Goal: Information Seeking & Learning: Learn about a topic

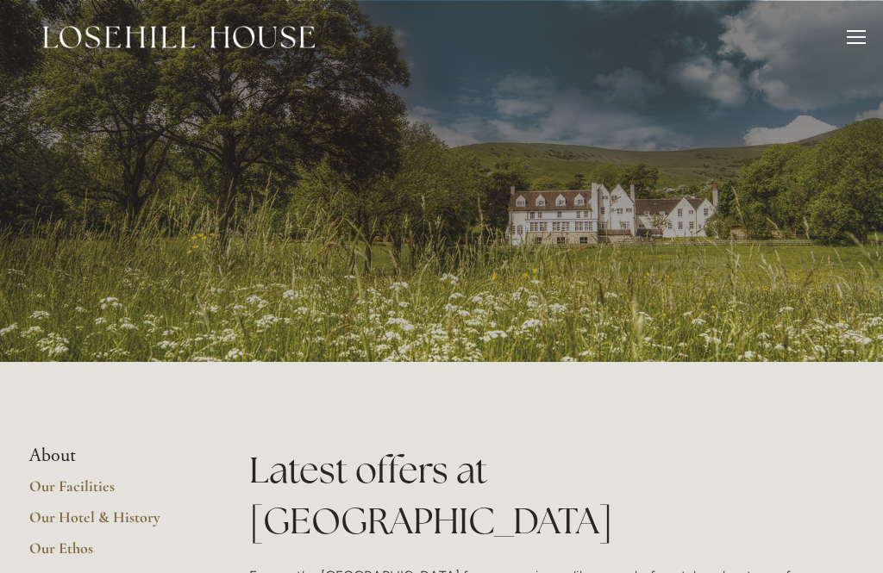
click at [862, 30] on div at bounding box center [855, 31] width 19 height 2
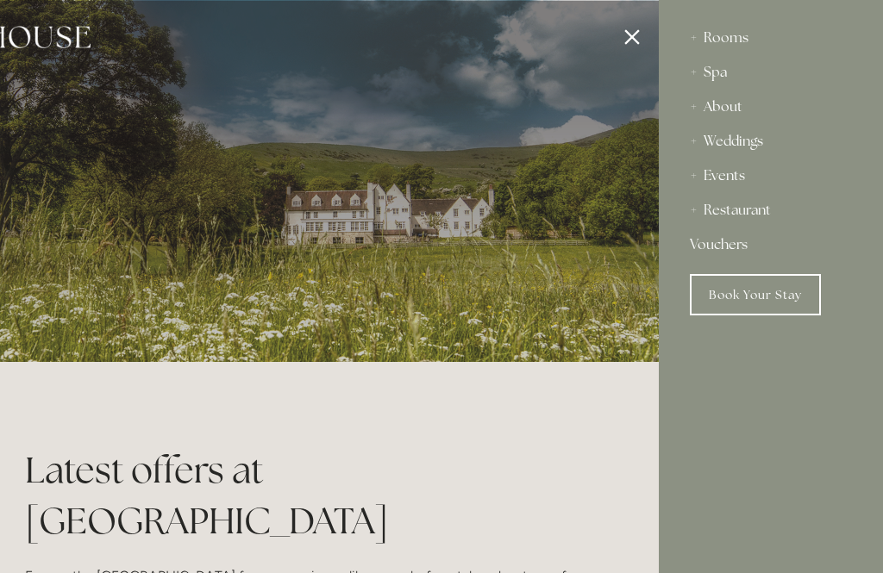
click at [747, 29] on div "Rooms" at bounding box center [771, 38] width 162 height 34
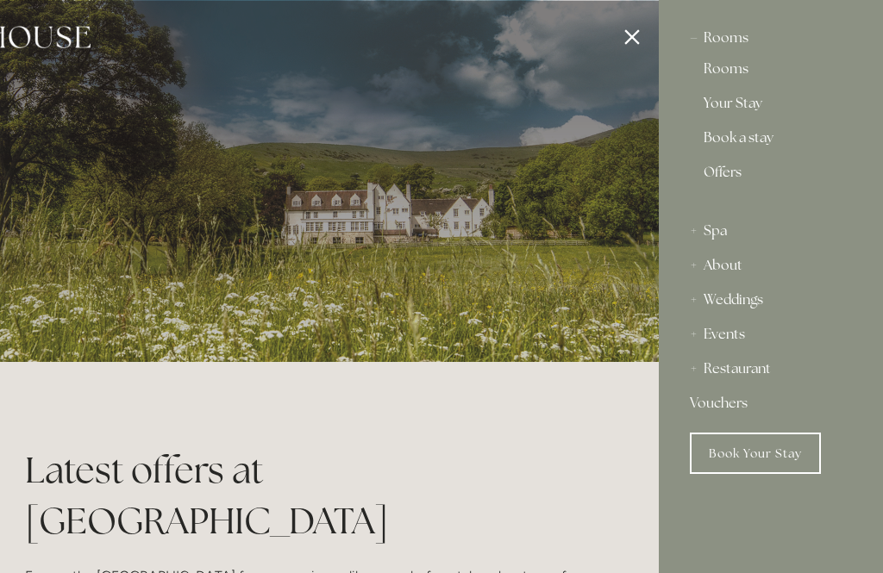
click at [762, 142] on link "Book a stay" at bounding box center [770, 141] width 134 height 21
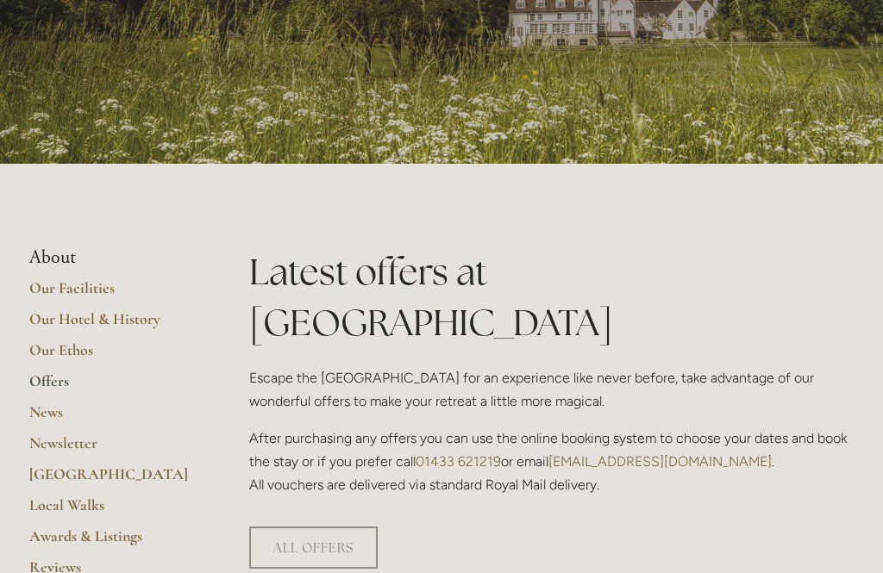
scroll to position [198, 0]
click at [66, 278] on link "Our Facilities" at bounding box center [111, 293] width 165 height 31
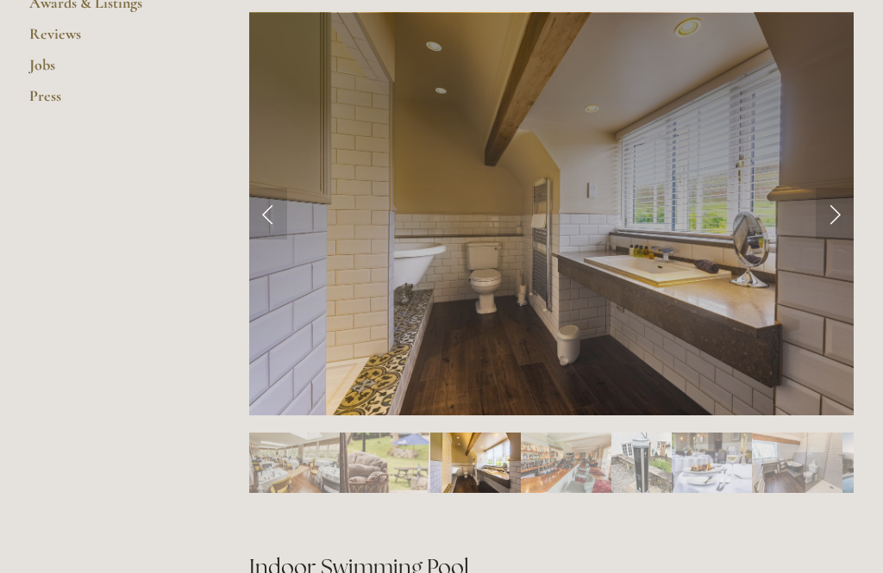
scroll to position [732, 0]
click at [842, 220] on link "Next Slide" at bounding box center [834, 214] width 38 height 52
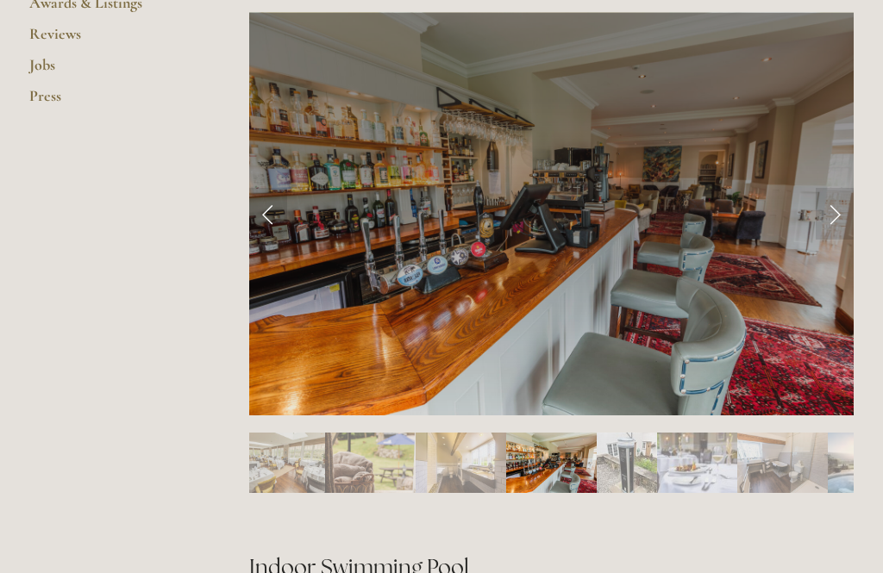
click at [831, 219] on link "Next Slide" at bounding box center [834, 214] width 38 height 52
click at [834, 216] on link "Next Slide" at bounding box center [834, 214] width 38 height 52
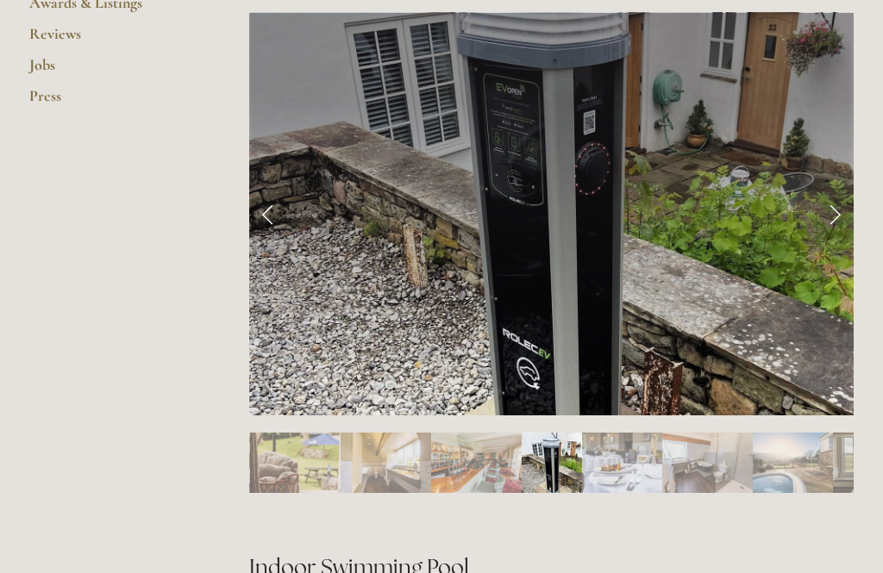
click at [842, 219] on link "Next Slide" at bounding box center [834, 214] width 38 height 52
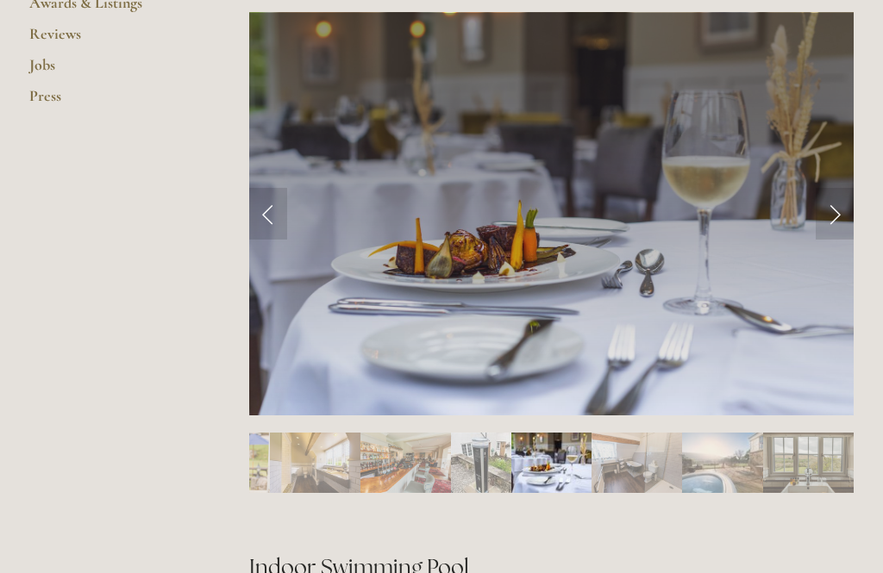
click at [841, 215] on link "Next Slide" at bounding box center [834, 214] width 38 height 52
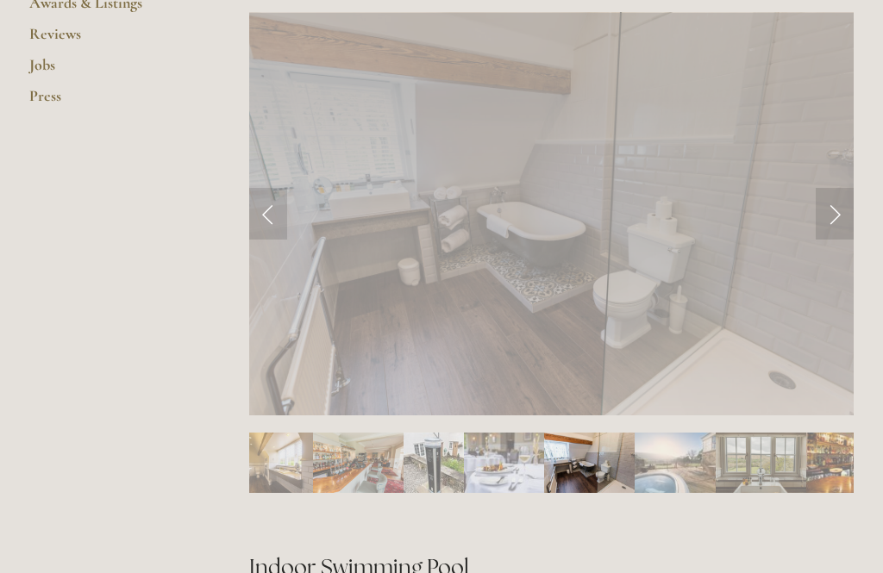
click at [841, 222] on link "Next Slide" at bounding box center [834, 214] width 38 height 52
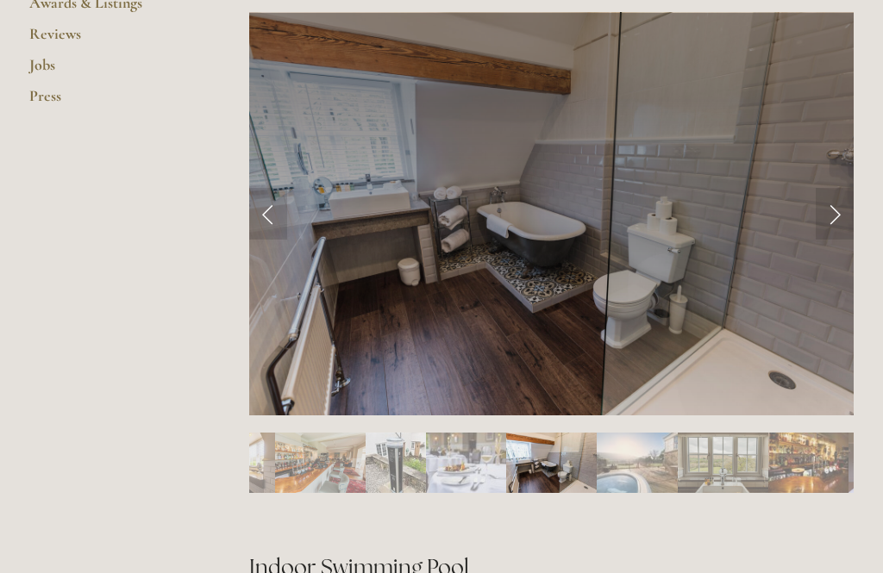
click at [834, 228] on link "Next Slide" at bounding box center [834, 214] width 38 height 52
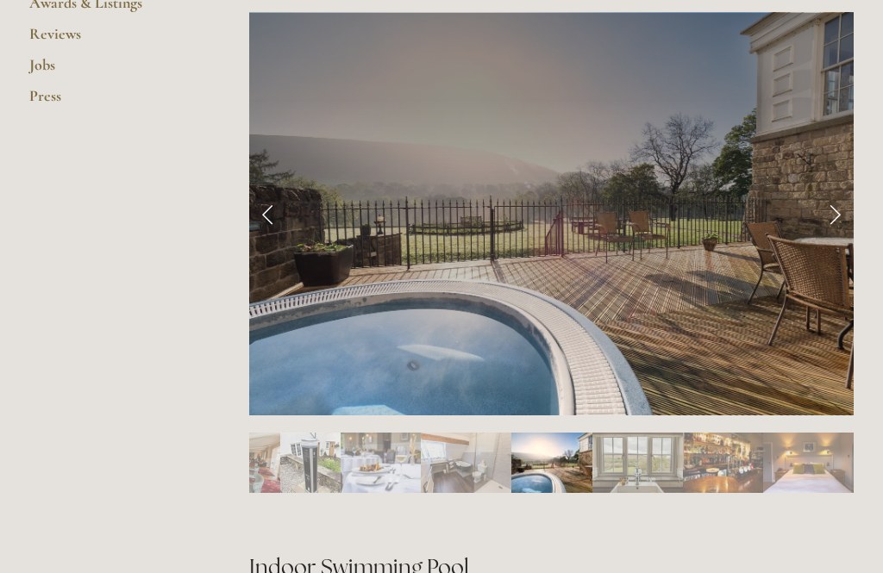
click at [824, 221] on link "Next Slide" at bounding box center [834, 214] width 38 height 52
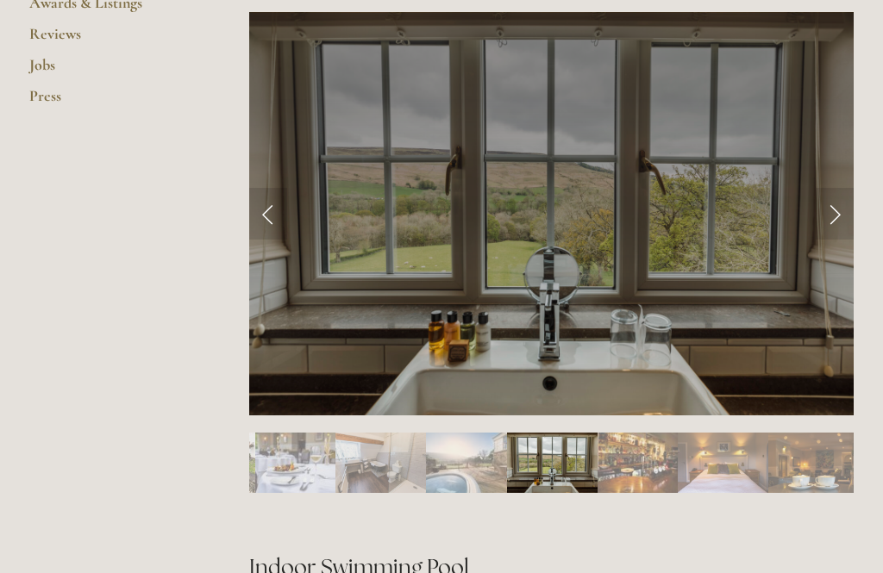
click at [832, 214] on link "Next Slide" at bounding box center [834, 214] width 38 height 52
click at [829, 216] on link "Next Slide" at bounding box center [834, 214] width 38 height 52
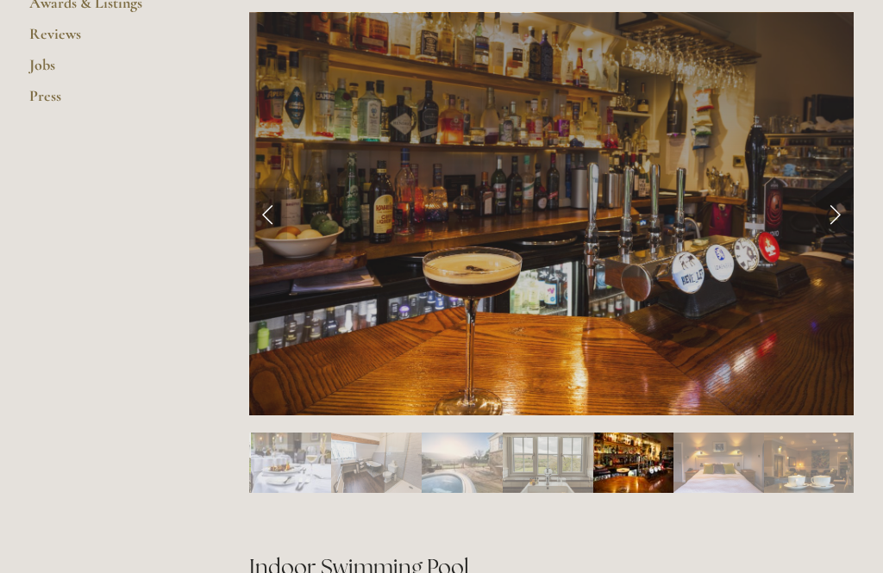
click at [828, 216] on link "Next Slide" at bounding box center [834, 214] width 38 height 52
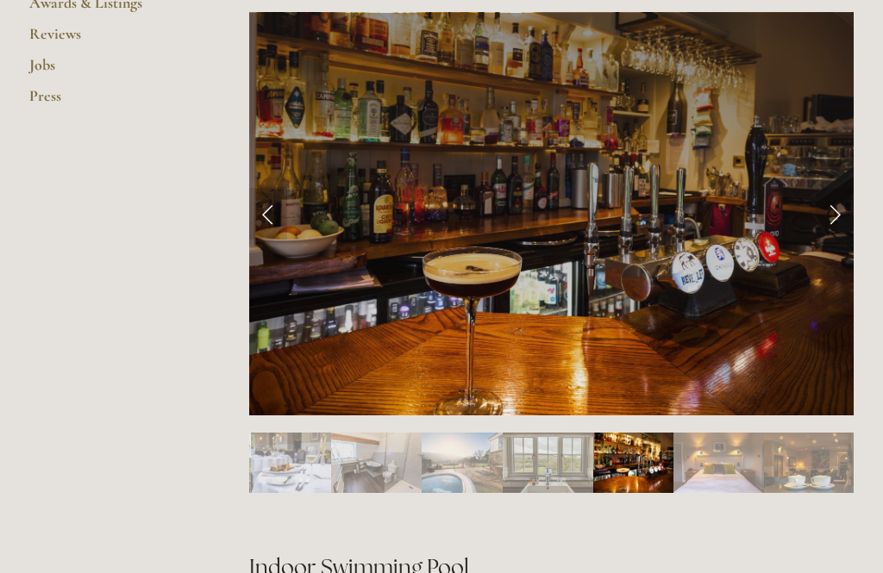
click at [839, 222] on link "Next Slide" at bounding box center [834, 214] width 38 height 52
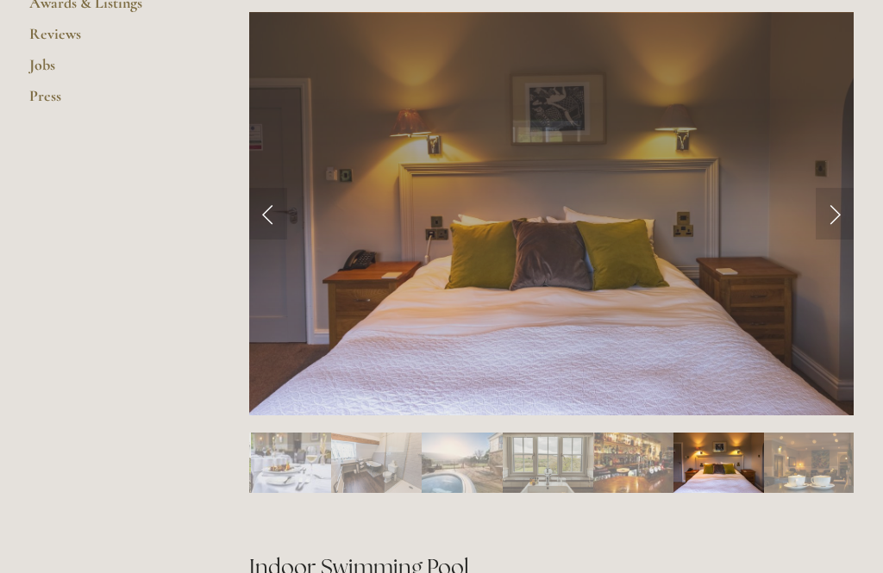
click at [846, 212] on link "Next Slide" at bounding box center [834, 214] width 38 height 52
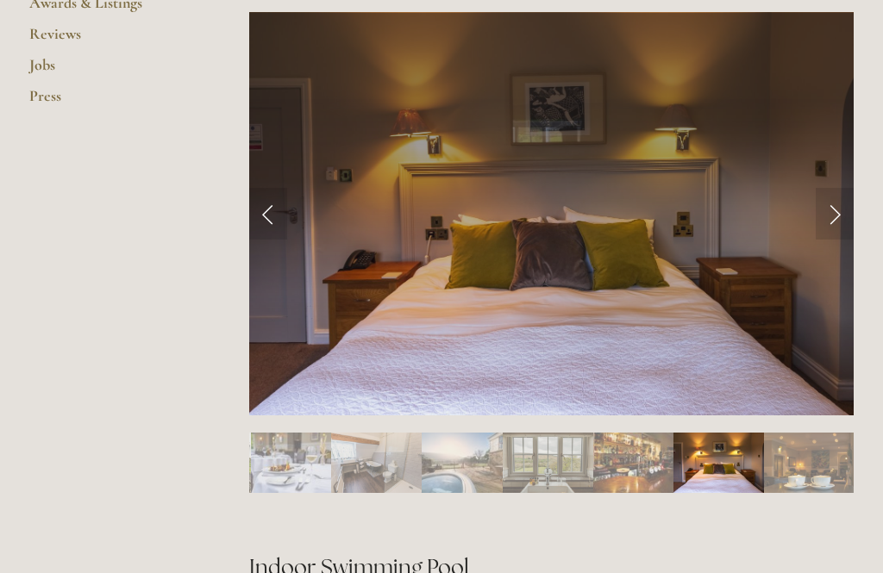
click at [834, 217] on link "Next Slide" at bounding box center [834, 214] width 38 height 52
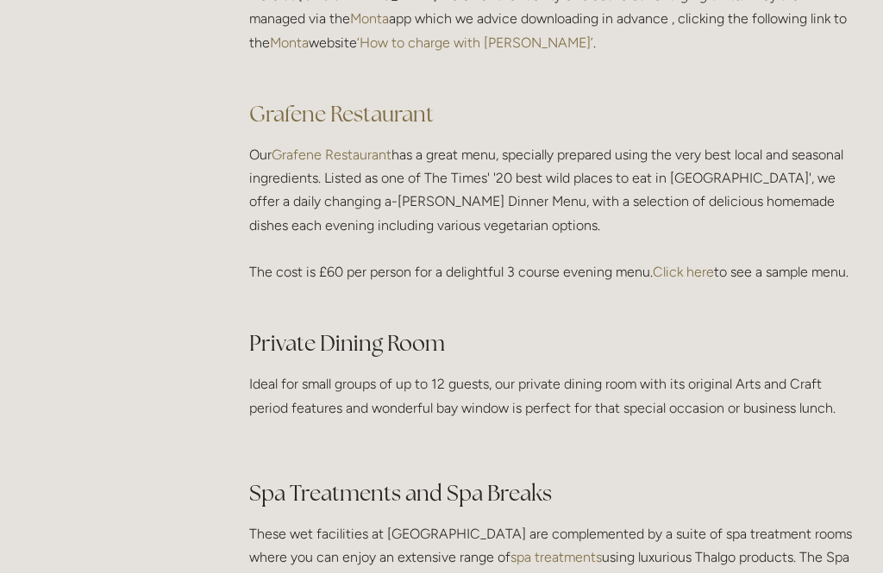
scroll to position [2542, 0]
click at [695, 264] on link "Click here" at bounding box center [683, 272] width 61 height 16
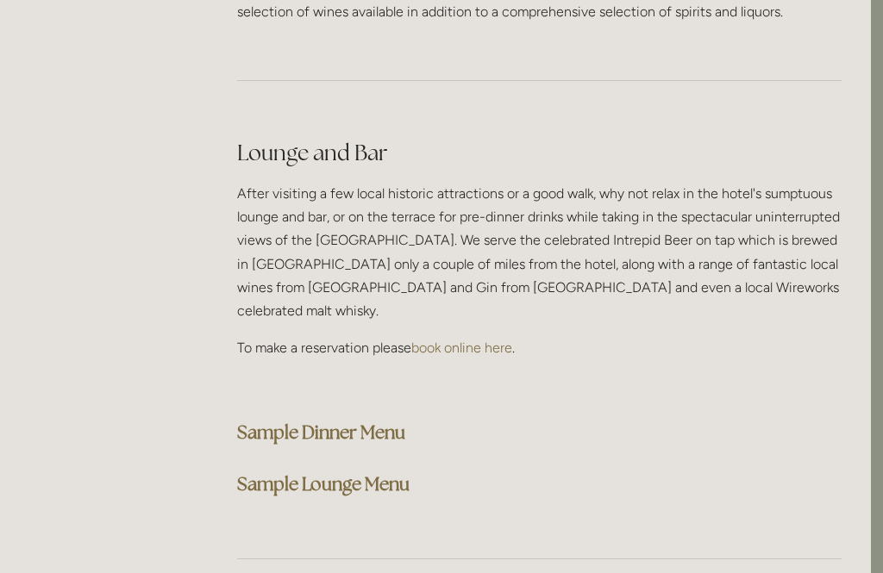
scroll to position [4329, 12]
click at [370, 421] on strong "Sample Dinner Menu" at bounding box center [321, 432] width 168 height 23
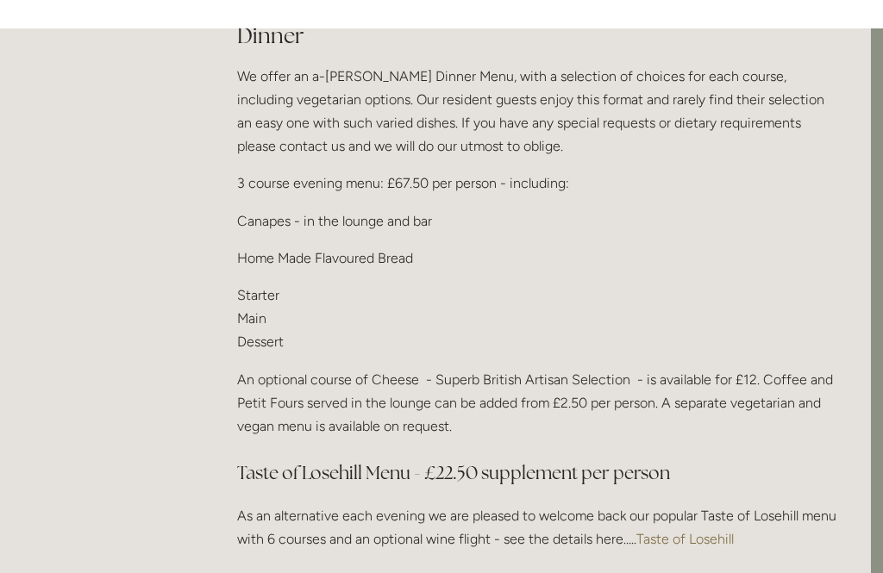
scroll to position [2138, 12]
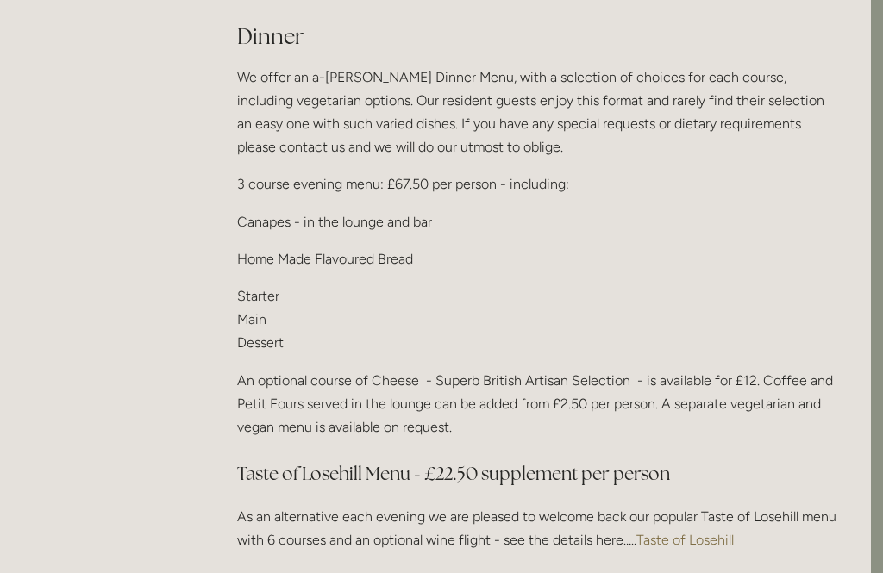
click at [687, 532] on link "Taste of Losehill" at bounding box center [684, 540] width 97 height 16
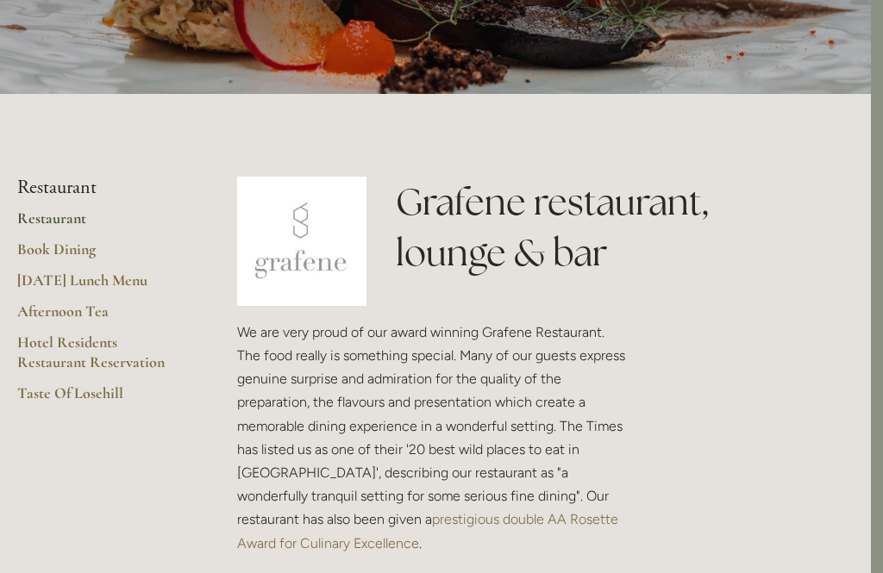
scroll to position [266, 12]
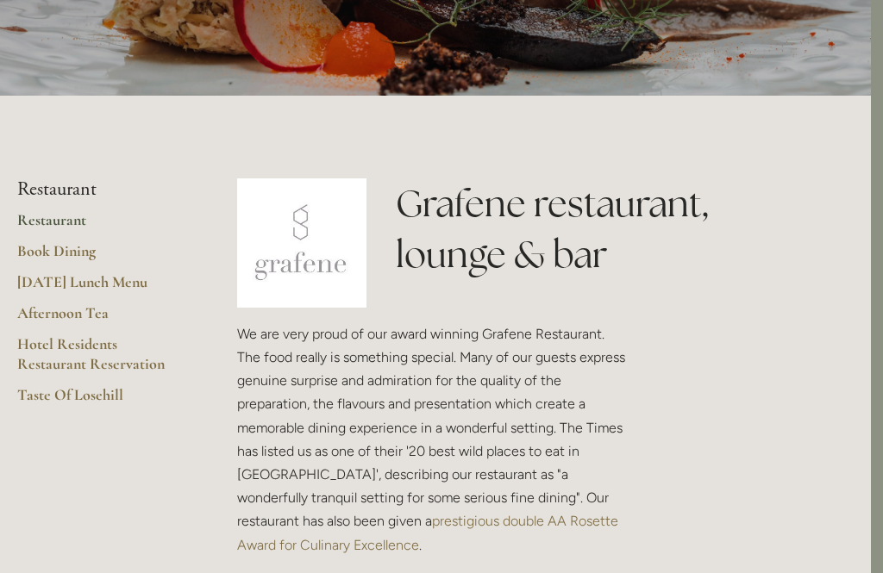
click at [42, 277] on link "[DATE] Lunch Menu" at bounding box center [99, 287] width 165 height 31
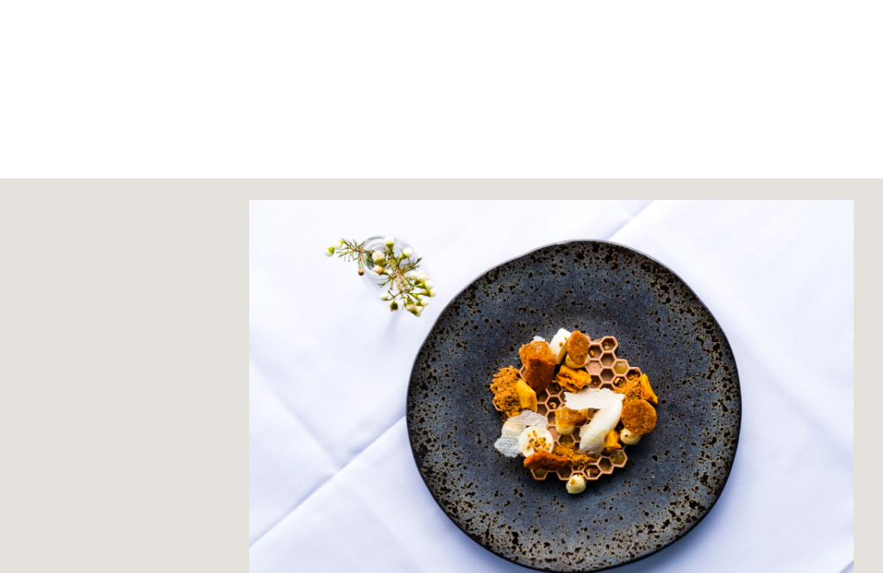
scroll to position [422, 0]
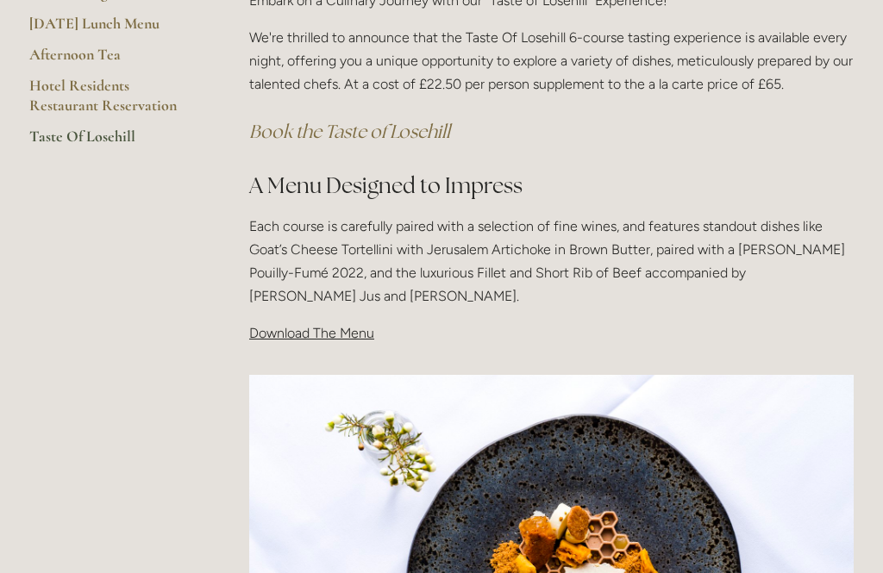
click at [340, 333] on span "Download The Menu" at bounding box center [311, 333] width 125 height 16
click at [331, 330] on span "Download The Menu" at bounding box center [311, 333] width 125 height 16
click at [314, 345] on div "Taste Of Losehill Embark on a Culinary Journey with our "Taste of Losehill" Exp…" at bounding box center [551, 140] width 634 height 440
click at [314, 318] on div "Taste Of Losehill Embark on a Culinary Journey with our "Taste of Losehill" Exp…" at bounding box center [551, 133] width 604 height 426
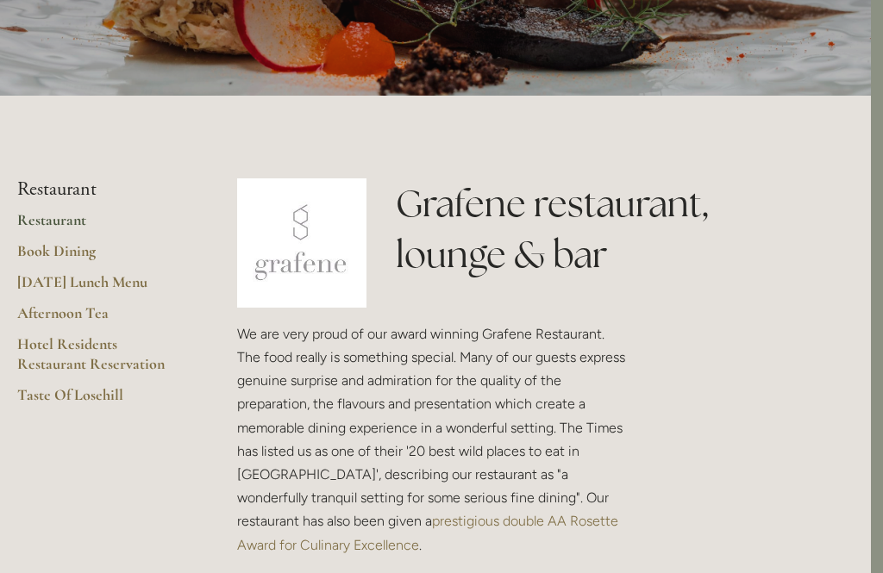
scroll to position [266, 12]
